Goal: Information Seeking & Learning: Learn about a topic

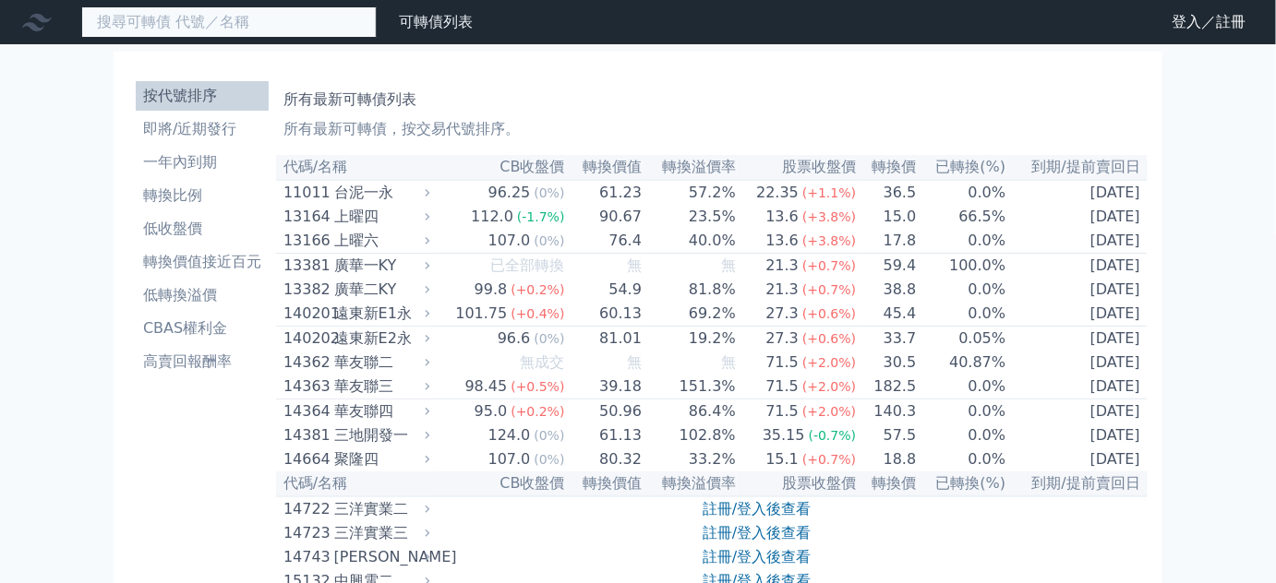
click at [307, 21] on input at bounding box center [228, 21] width 295 height 31
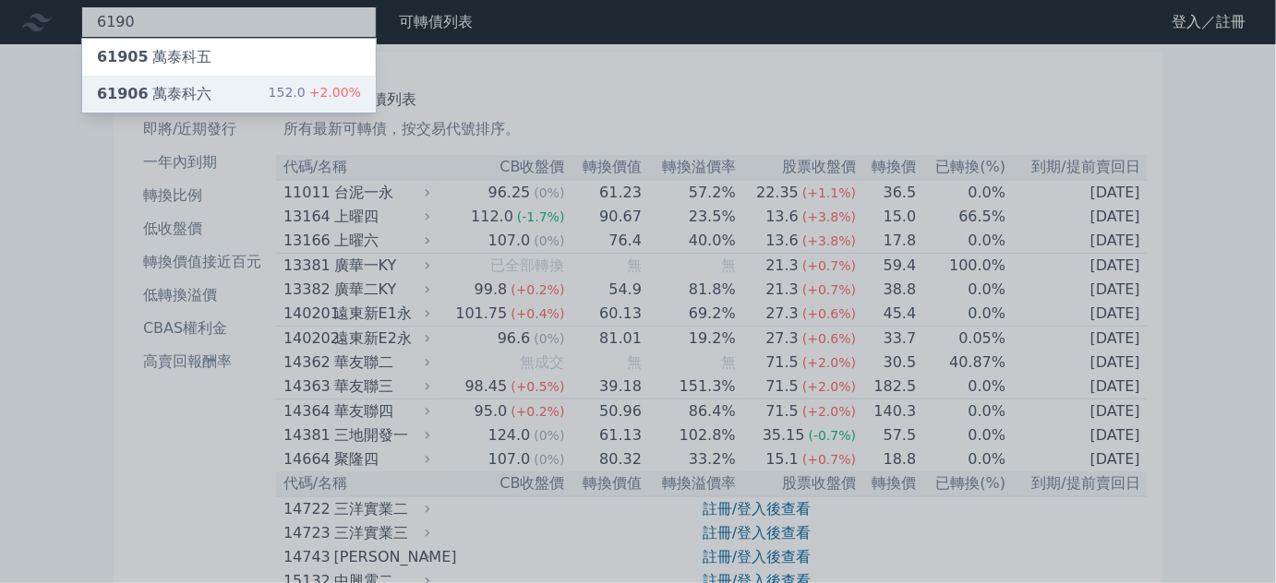
type input "6190"
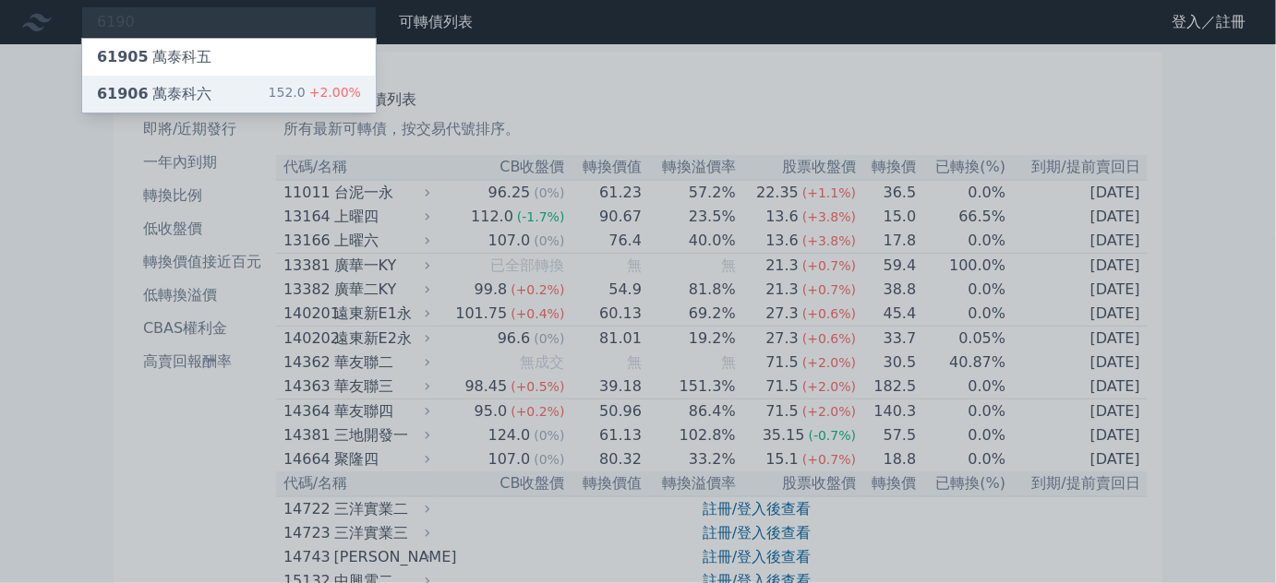
click at [186, 79] on div "61906 萬泰科六 152.0 +2.00%" at bounding box center [229, 94] width 294 height 37
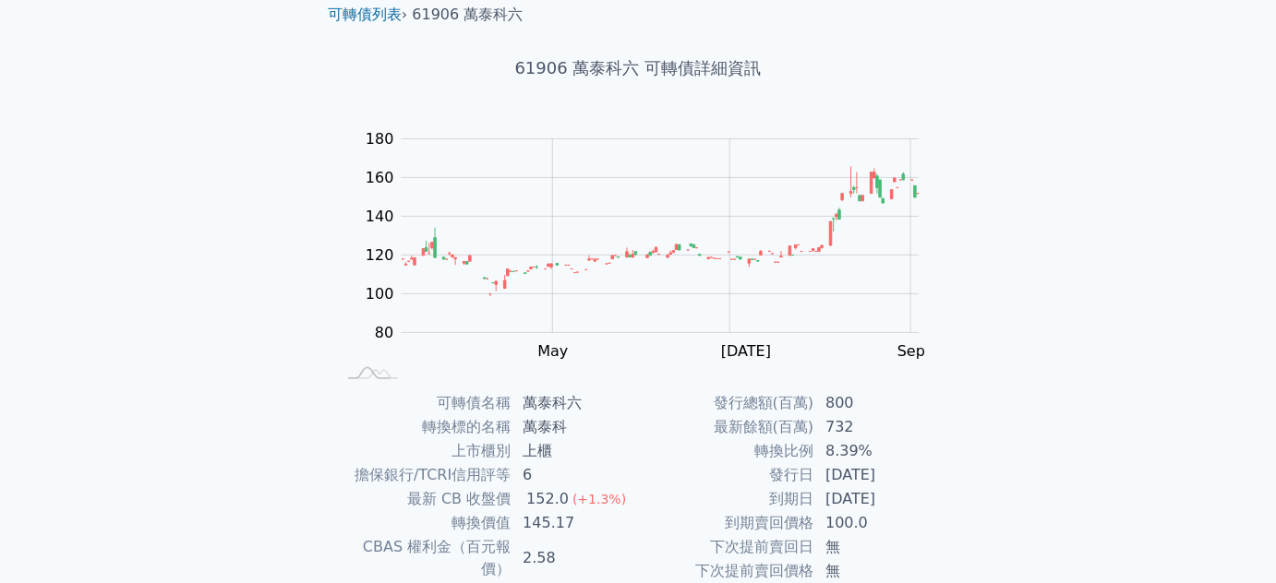
scroll to position [167, 0]
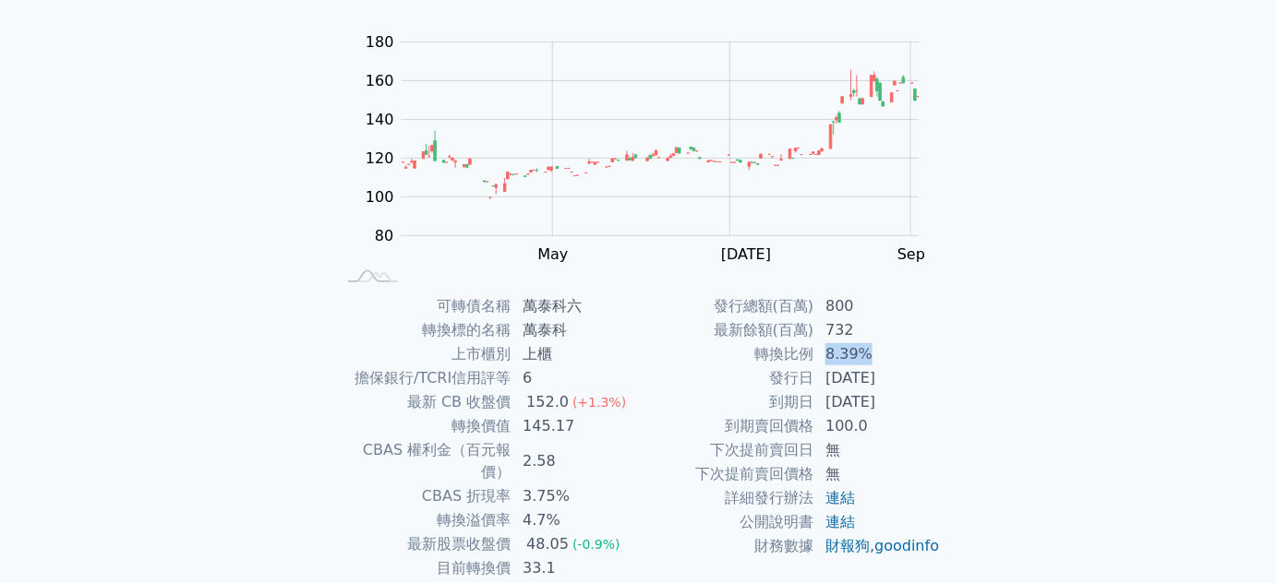
drag, startPoint x: 866, startPoint y: 354, endPoint x: 882, endPoint y: 379, distance: 29.5
click at [883, 354] on td "8.39%" at bounding box center [877, 355] width 126 height 24
click at [844, 407] on td "[DATE]" at bounding box center [877, 403] width 126 height 24
click at [843, 373] on td "[DATE]" at bounding box center [877, 379] width 126 height 24
drag, startPoint x: 817, startPoint y: 339, endPoint x: 870, endPoint y: 354, distance: 54.7
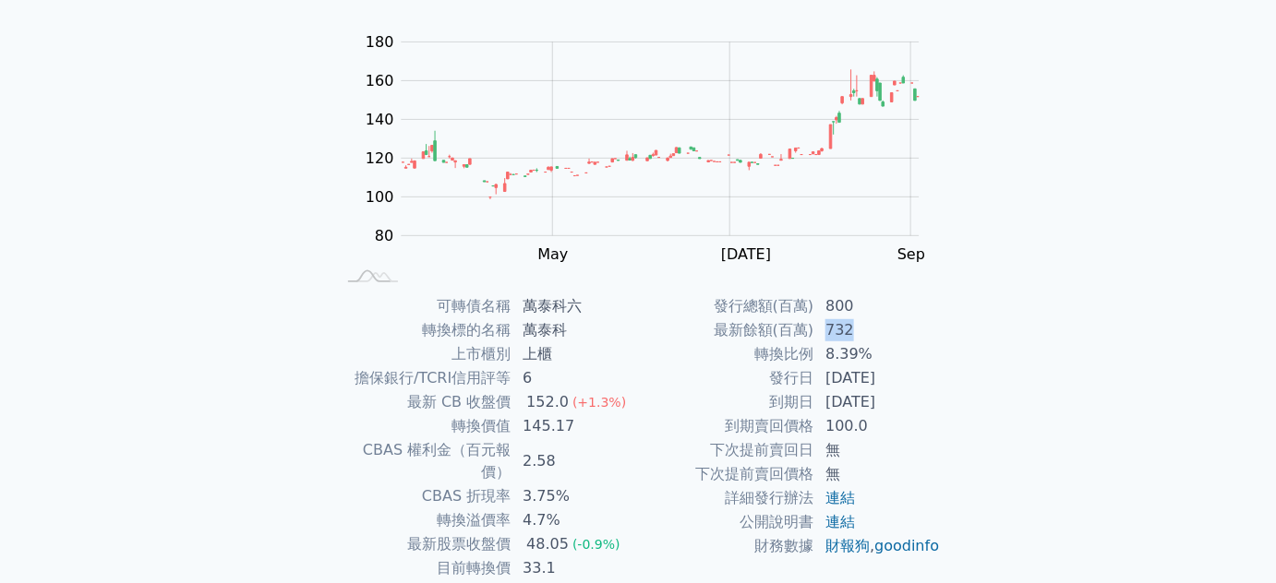
click at [866, 337] on td "732" at bounding box center [877, 331] width 126 height 24
click at [857, 394] on td "[DATE]" at bounding box center [877, 403] width 126 height 24
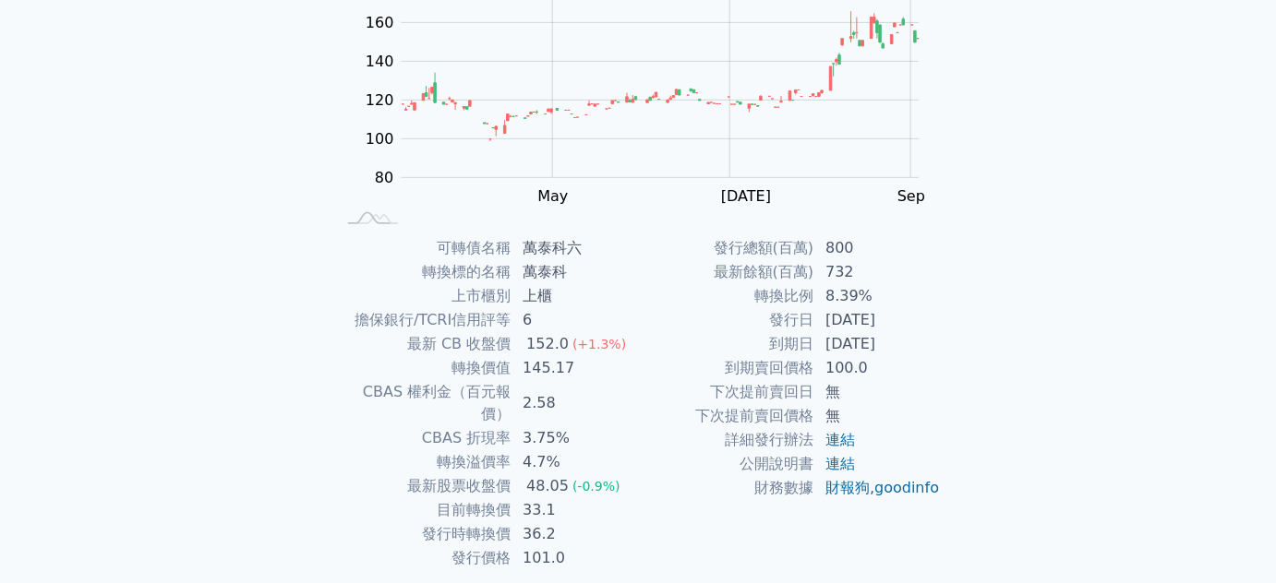
scroll to position [270, 0]
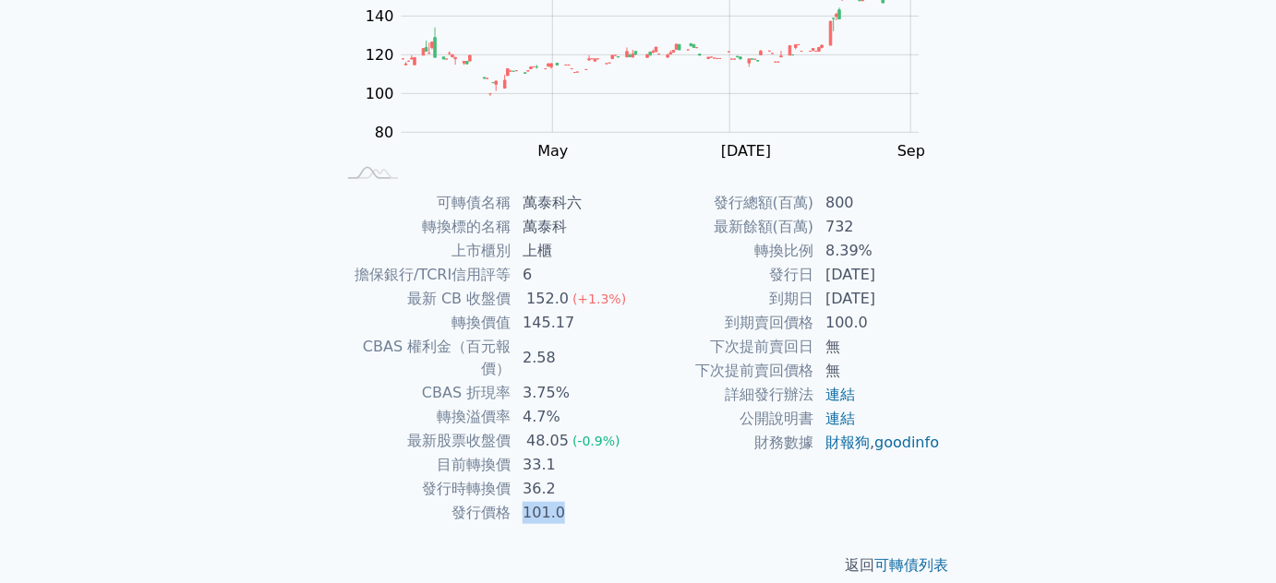
drag, startPoint x: 522, startPoint y: 486, endPoint x: 578, endPoint y: 487, distance: 56.3
click at [575, 501] on td "101.0" at bounding box center [574, 513] width 126 height 24
click at [534, 477] on td "36.2" at bounding box center [574, 489] width 126 height 24
drag, startPoint x: 534, startPoint y: 464, endPoint x: 548, endPoint y: 464, distance: 14.8
click at [548, 477] on td "36.2" at bounding box center [574, 489] width 126 height 24
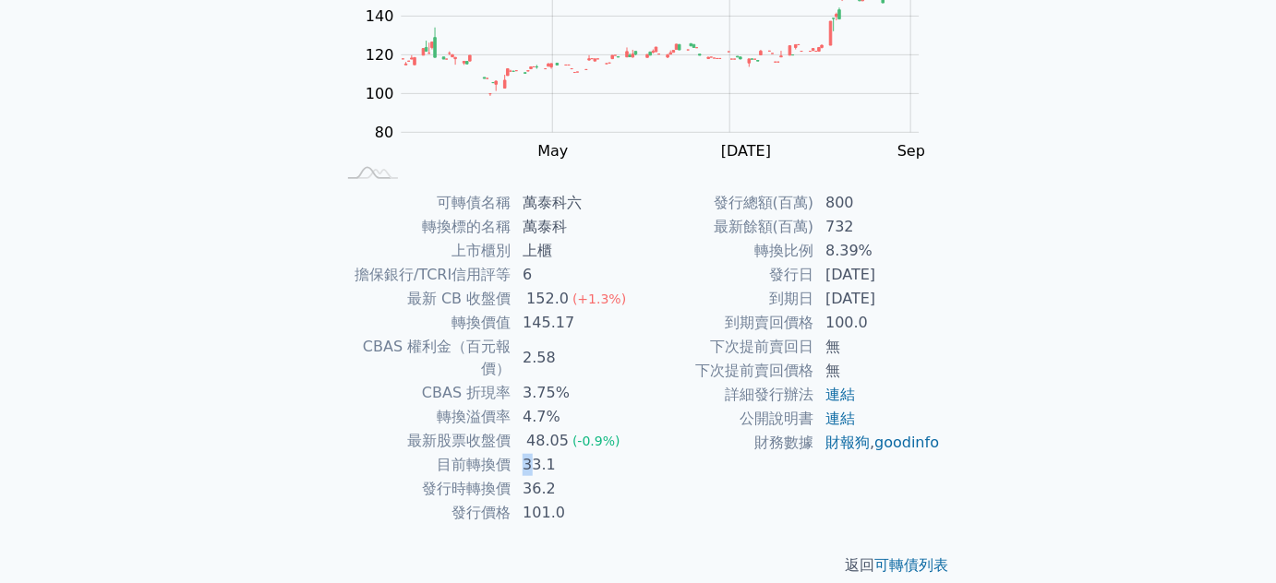
drag, startPoint x: 531, startPoint y: 447, endPoint x: 558, endPoint y: 463, distance: 31.5
click at [547, 453] on td "33.1" at bounding box center [574, 465] width 126 height 24
click at [571, 501] on td "101.0" at bounding box center [574, 513] width 126 height 24
click at [545, 453] on td "33.1" at bounding box center [574, 465] width 126 height 24
drag, startPoint x: 515, startPoint y: 441, endPoint x: 561, endPoint y: 472, distance: 55.3
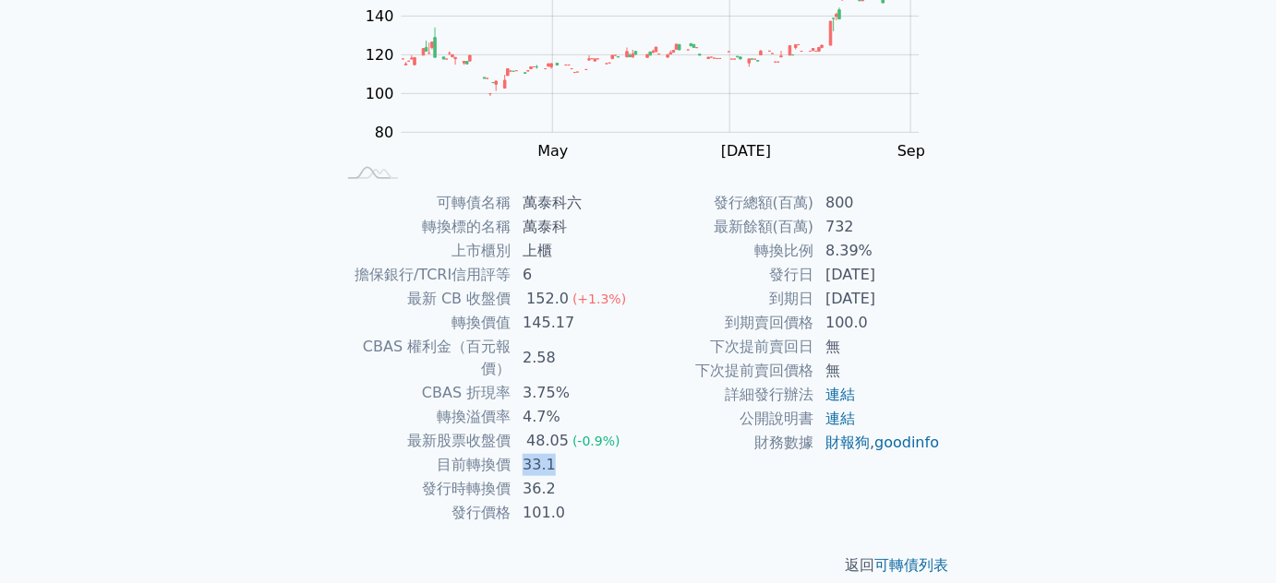
click at [559, 453] on td "33.1" at bounding box center [574, 465] width 126 height 24
drag, startPoint x: 559, startPoint y: 479, endPoint x: 570, endPoint y: 457, distance: 24.4
click at [560, 501] on td "101.0" at bounding box center [574, 513] width 126 height 24
